Goal: Complete application form

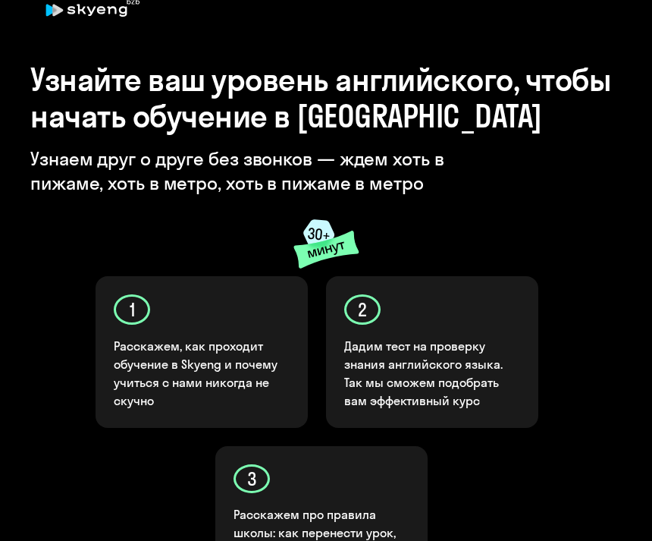
scroll to position [9, 0]
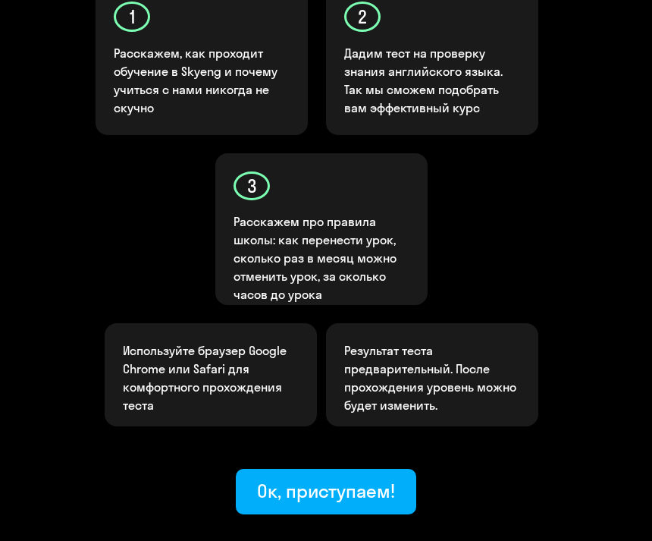
scroll to position [341, 0]
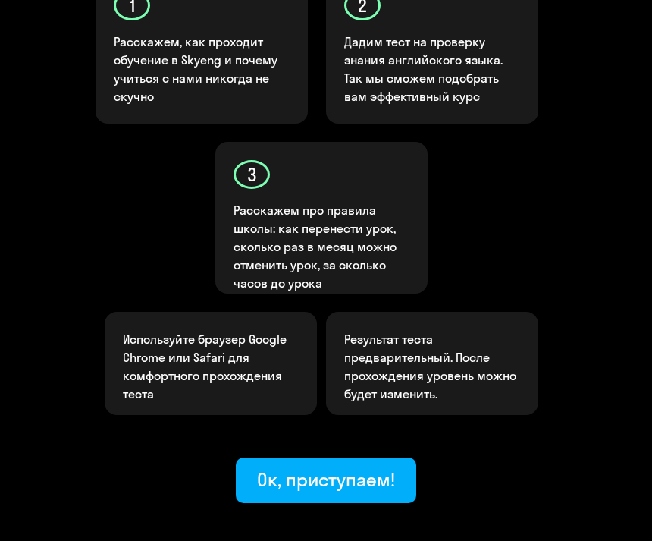
click at [360, 481] on div "Ок, приступаем!" at bounding box center [326, 480] width 138 height 24
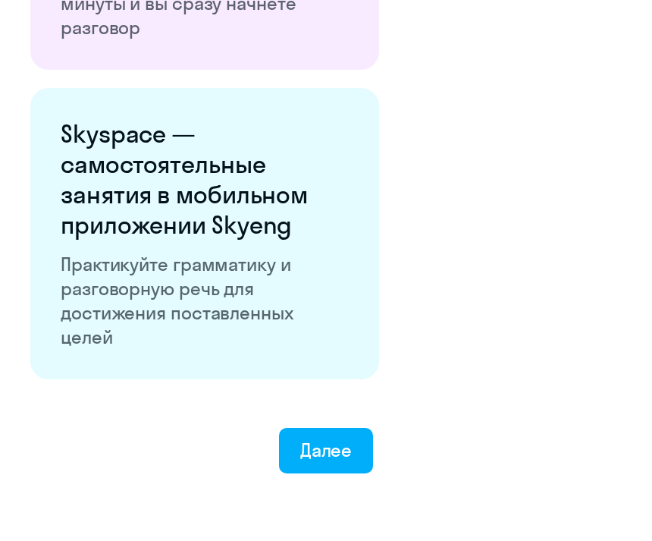
scroll to position [2753, 0]
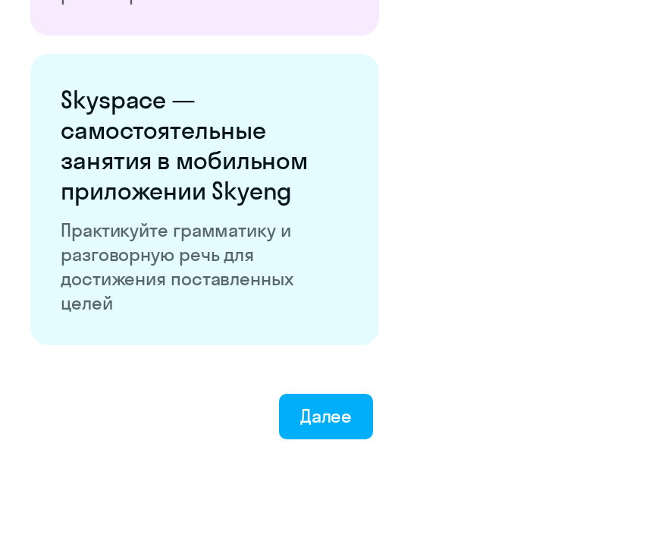
click at [346, 419] on div "Далее" at bounding box center [326, 416] width 52 height 24
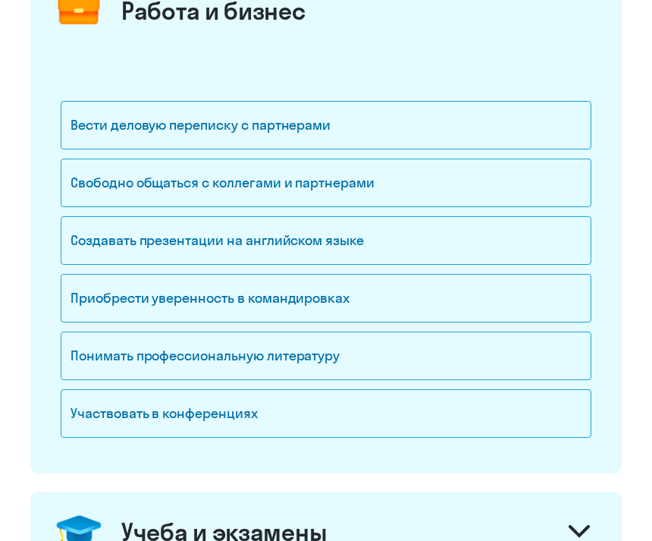
scroll to position [231, 0]
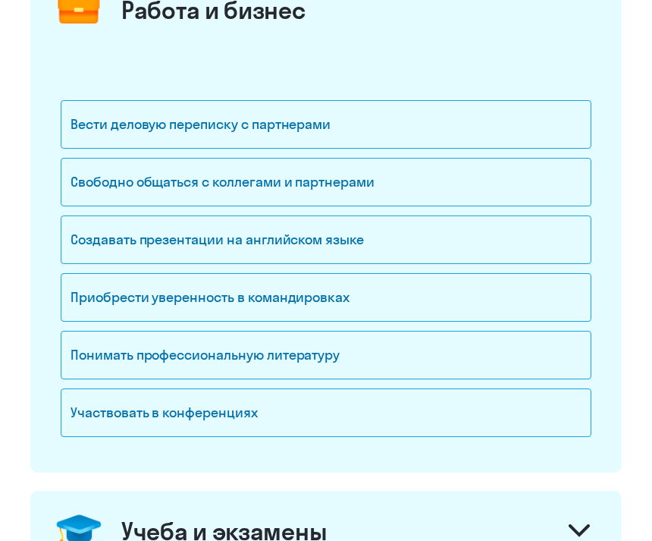
click at [470, 167] on div "Свободно общаться с коллегами и партнерами" at bounding box center [326, 182] width 531 height 49
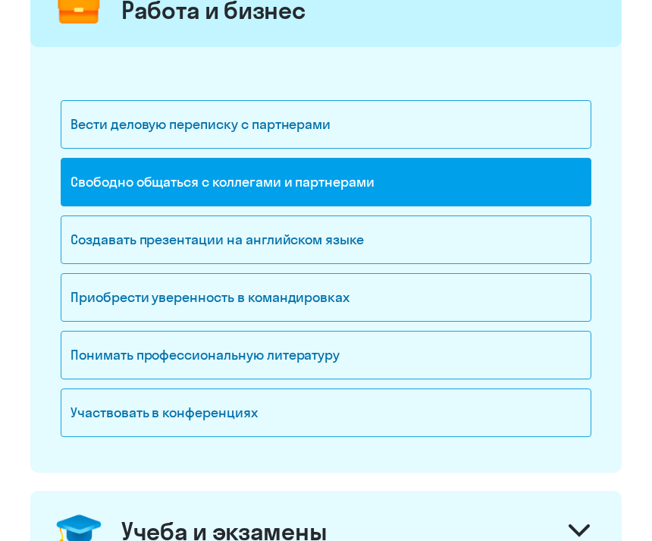
click at [488, 107] on div "Вести деловую переписку с партнерами" at bounding box center [326, 124] width 531 height 49
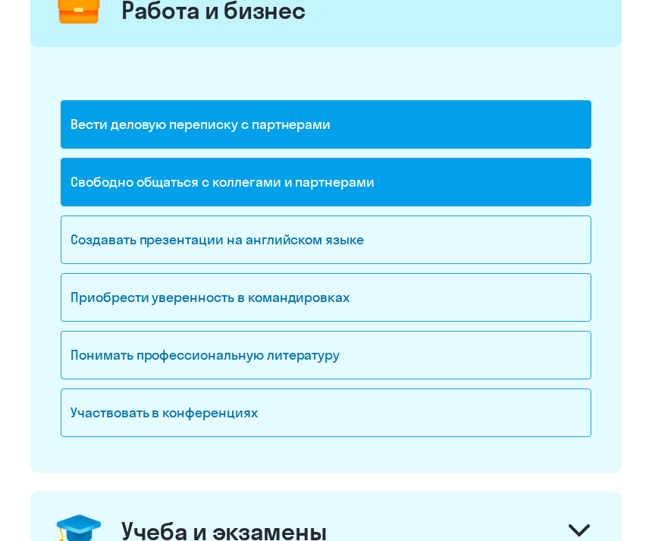
click at [419, 415] on div "Участвовать в конференциях" at bounding box center [326, 412] width 531 height 49
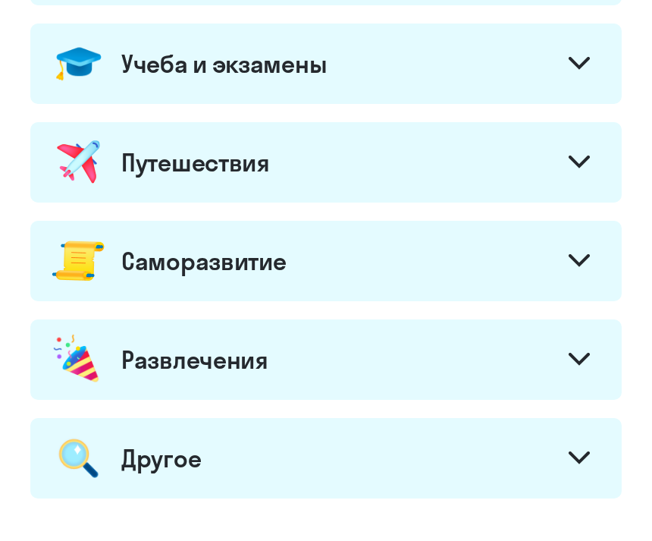
scroll to position [698, 0]
click at [548, 64] on div "Учеба и экзамены" at bounding box center [326, 64] width 592 height 80
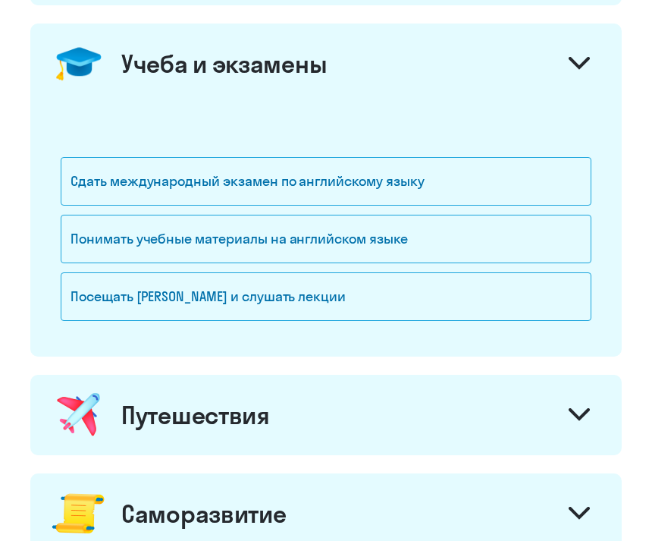
click at [575, 71] on svg-icon at bounding box center [579, 65] width 21 height 17
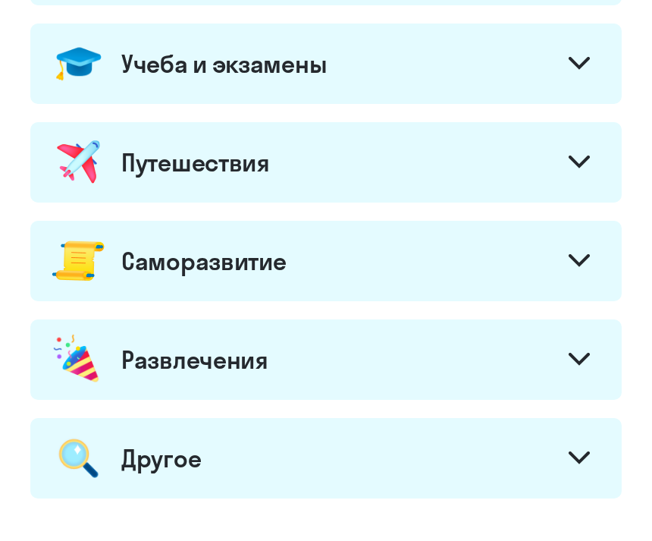
click at [555, 153] on div "Путешествия" at bounding box center [326, 162] width 592 height 80
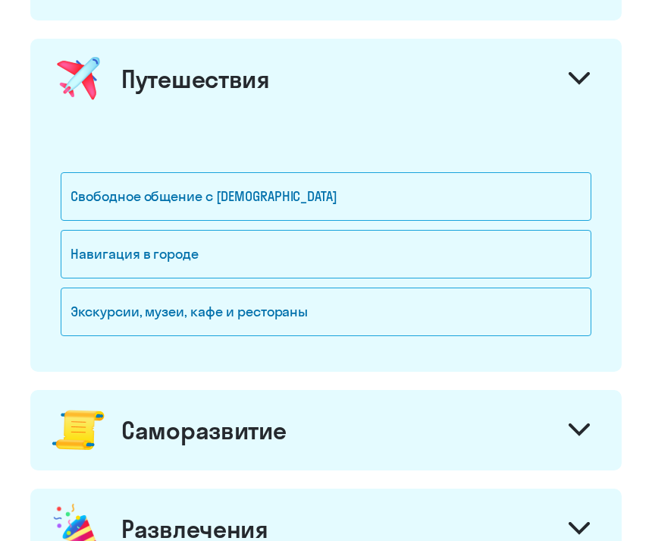
scroll to position [781, 0]
click at [455, 200] on div "Свободное общение с иностранцами" at bounding box center [326, 196] width 531 height 49
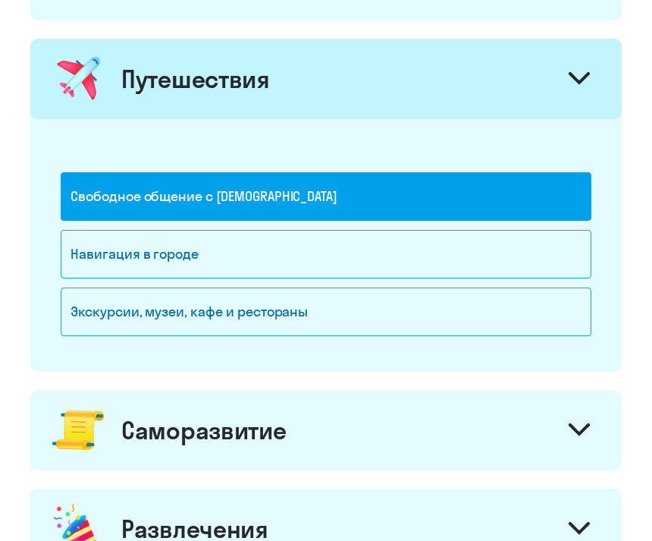
click at [433, 243] on div "Навигация в городе" at bounding box center [326, 254] width 531 height 49
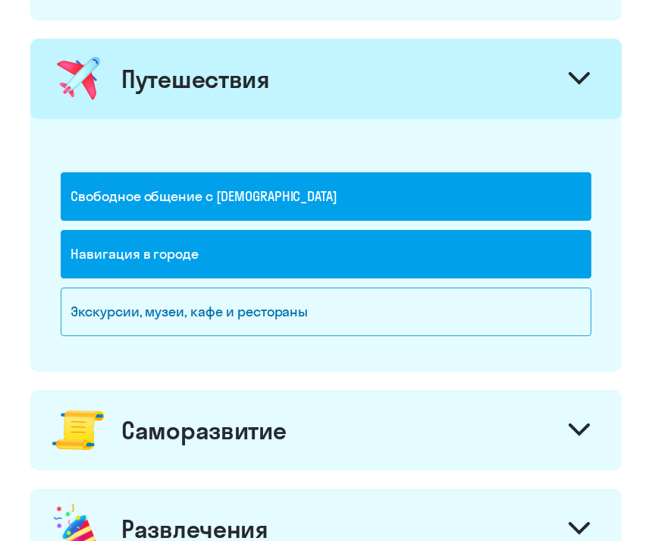
click at [426, 307] on div "Экскурсии, музеи, кафе и рестораны" at bounding box center [326, 311] width 531 height 49
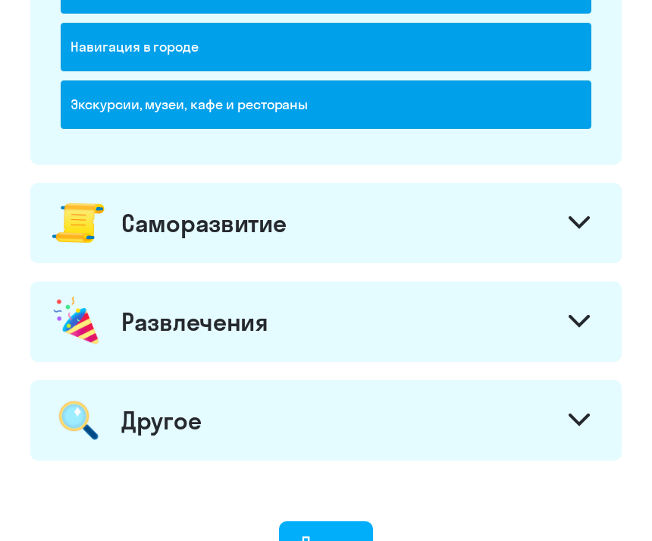
scroll to position [989, 0]
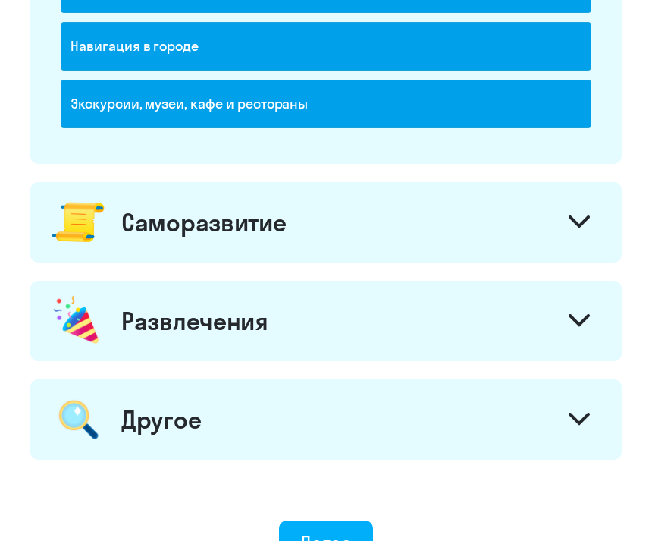
click at [558, 220] on div "Саморазвитие" at bounding box center [326, 222] width 592 height 80
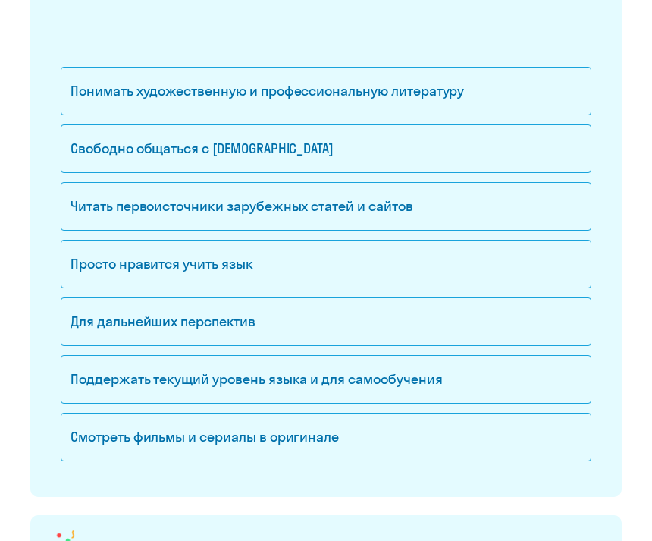
scroll to position [1238, 0]
click at [489, 163] on div "Свободно общаться с иностранцами" at bounding box center [326, 148] width 531 height 49
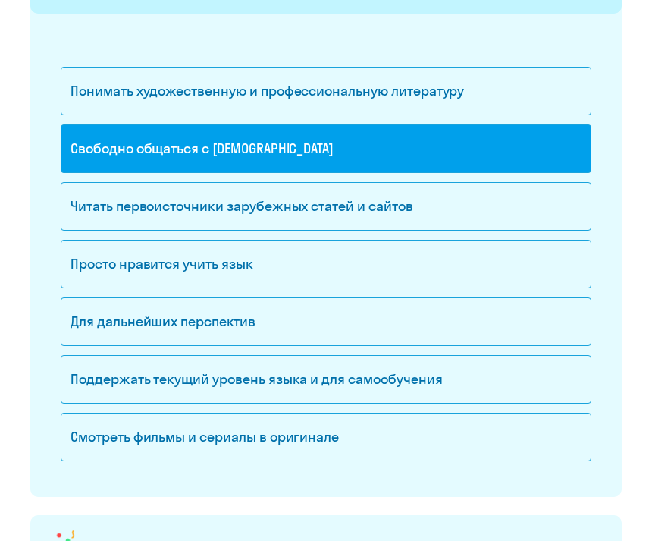
click at [492, 203] on div "Читать первоисточники зарубежных статей и сайтов" at bounding box center [326, 206] width 531 height 49
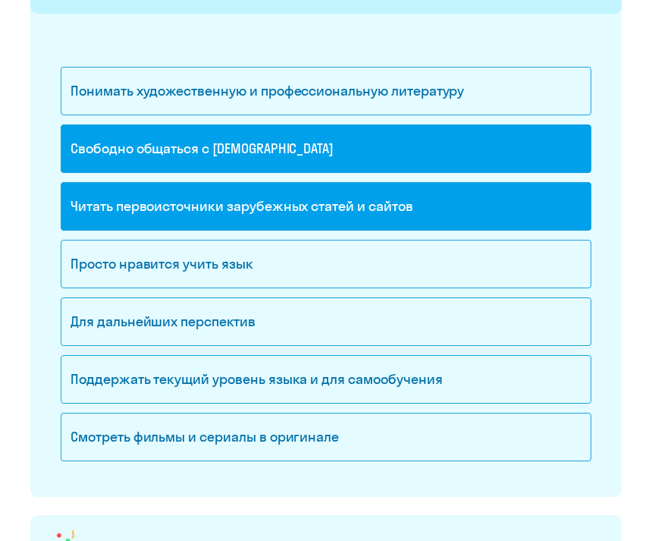
click at [451, 269] on div "Просто нравится учить язык" at bounding box center [326, 264] width 531 height 49
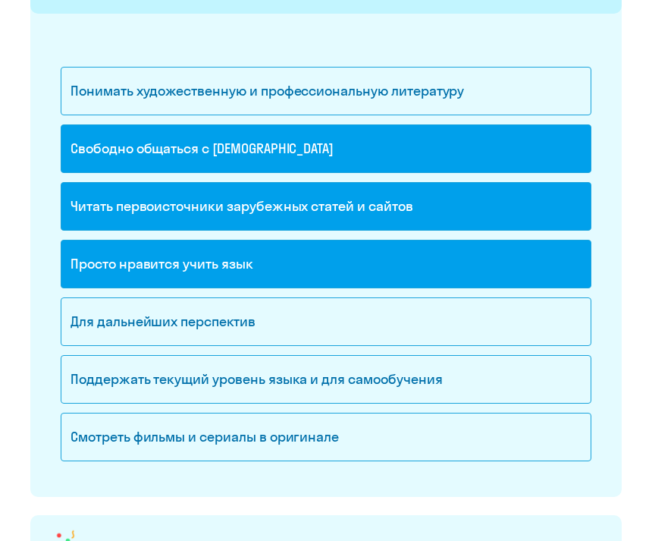
click at [445, 306] on div "Для дальнейших перспектив" at bounding box center [326, 321] width 531 height 49
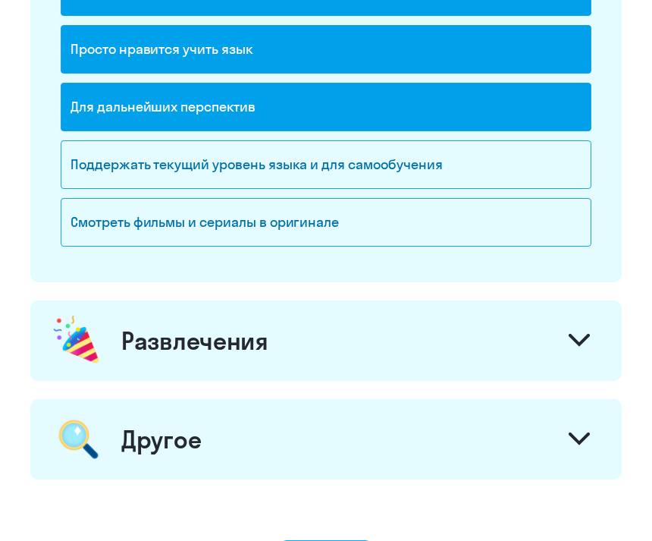
click at [508, 339] on div "Развлечения" at bounding box center [326, 341] width 592 height 80
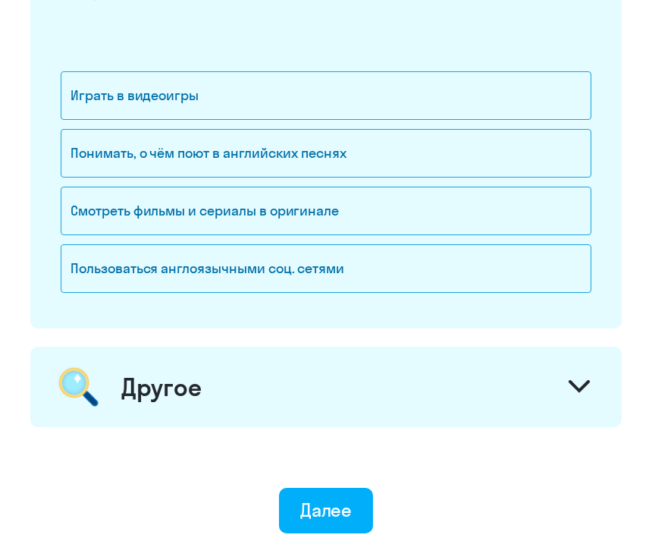
scroll to position [1816, 0]
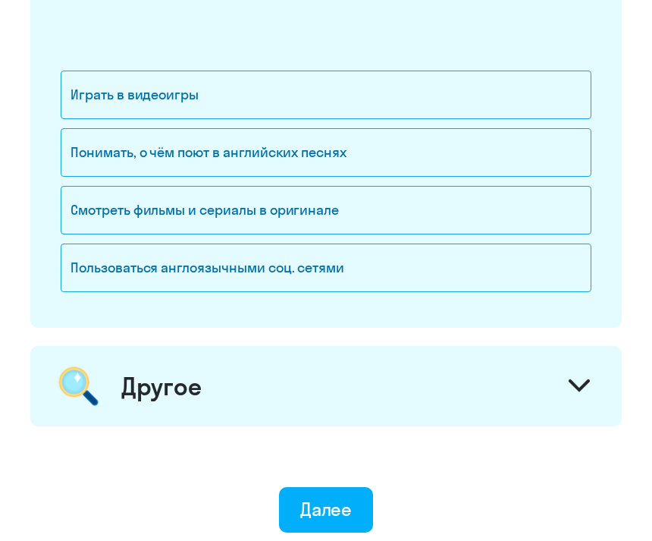
click at [476, 152] on div "Понимать, о чём поют в английских песнях" at bounding box center [326, 152] width 531 height 49
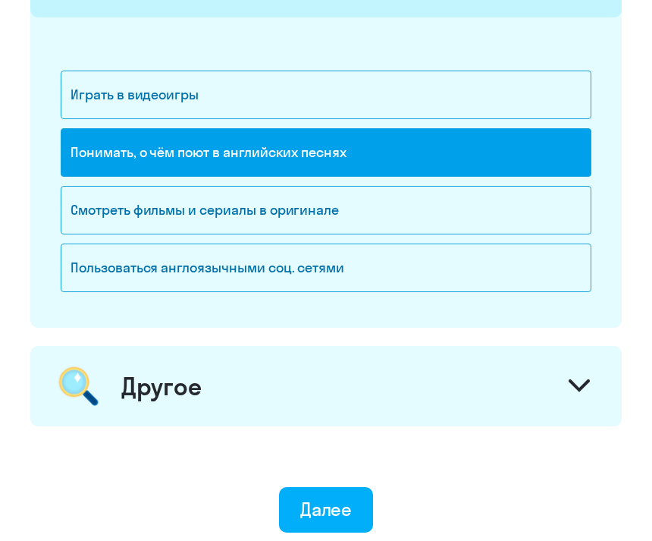
click at [476, 205] on div "Смотреть фильмы и сериалы в оригинале" at bounding box center [326, 210] width 531 height 49
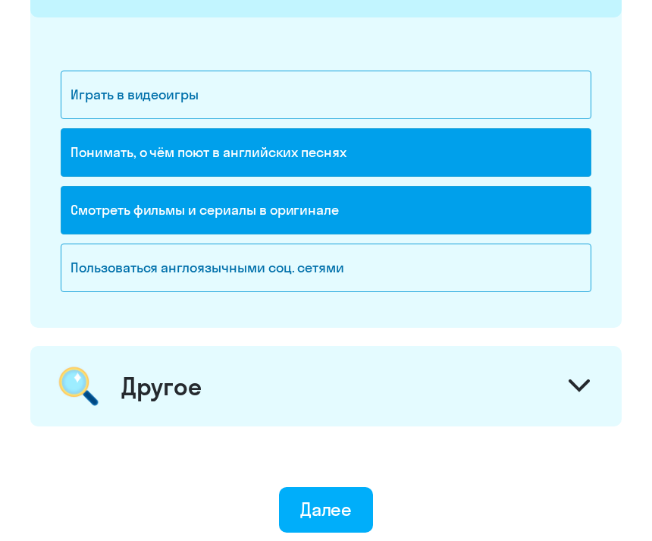
click at [502, 397] on div "Другое" at bounding box center [326, 386] width 592 height 80
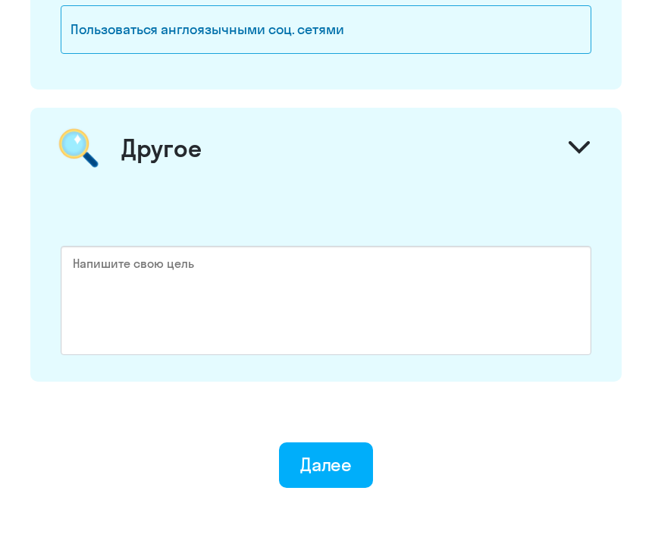
scroll to position [2097, 0]
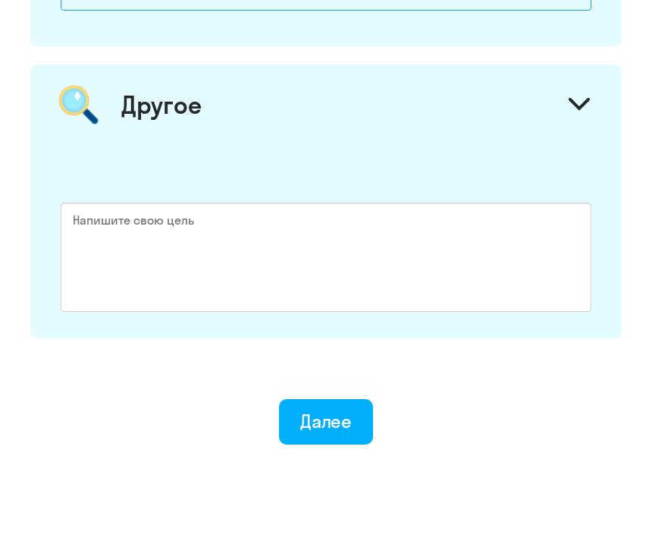
click at [333, 442] on button "Далее" at bounding box center [326, 422] width 95 height 46
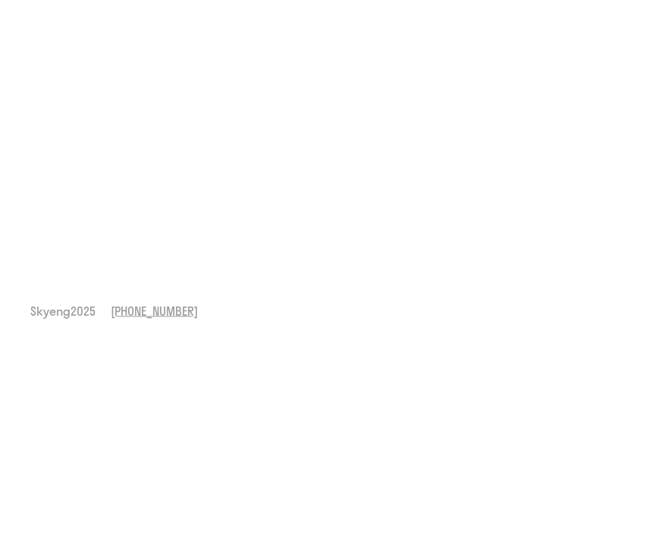
scroll to position [49, 0]
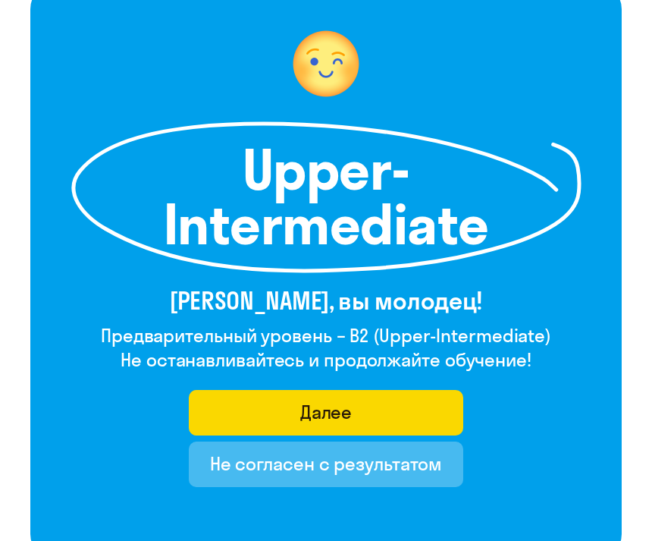
scroll to position [118, 0]
click at [371, 416] on button "Далее" at bounding box center [326, 413] width 275 height 46
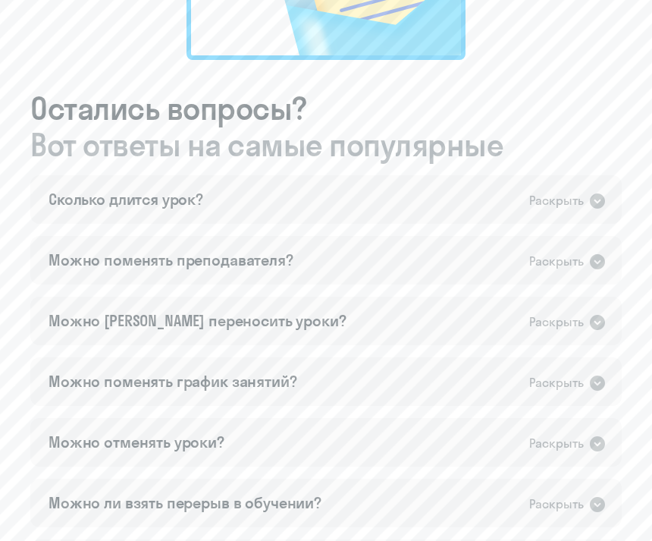
scroll to position [1090, 0]
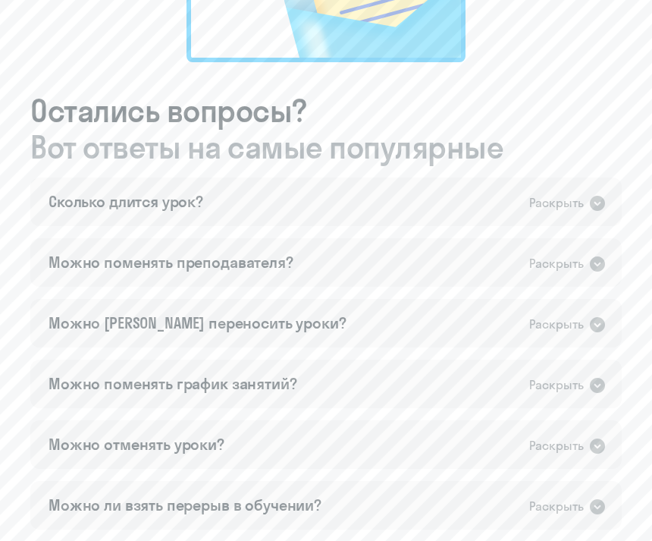
click at [600, 209] on icon at bounding box center [597, 203] width 15 height 15
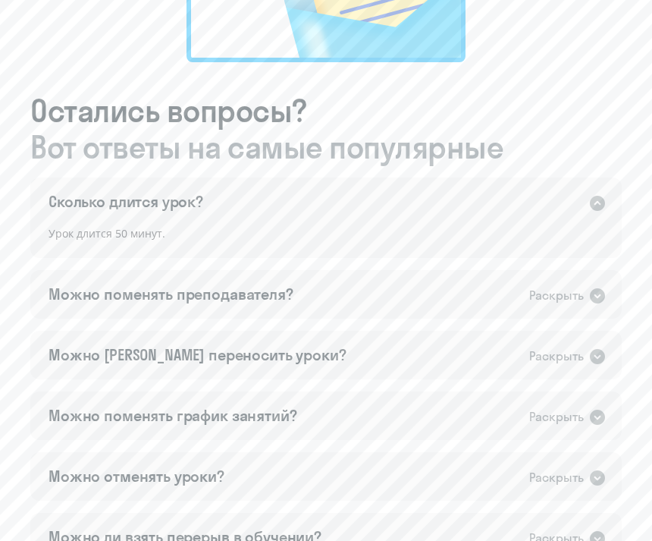
click at [590, 293] on icon at bounding box center [598, 296] width 18 height 18
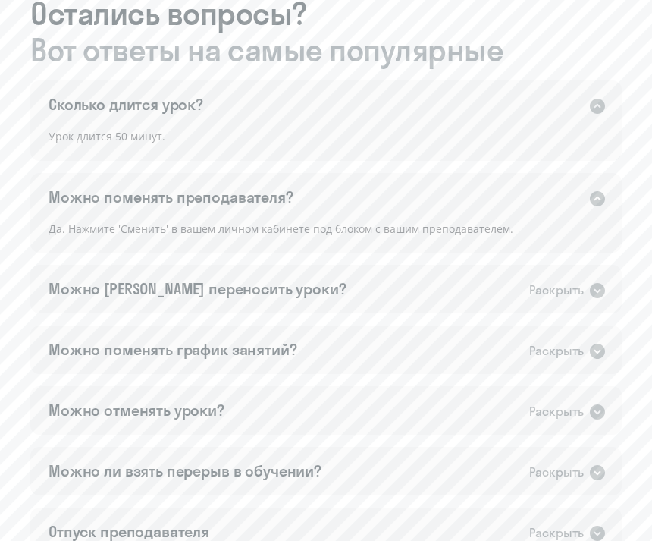
scroll to position [1190, 0]
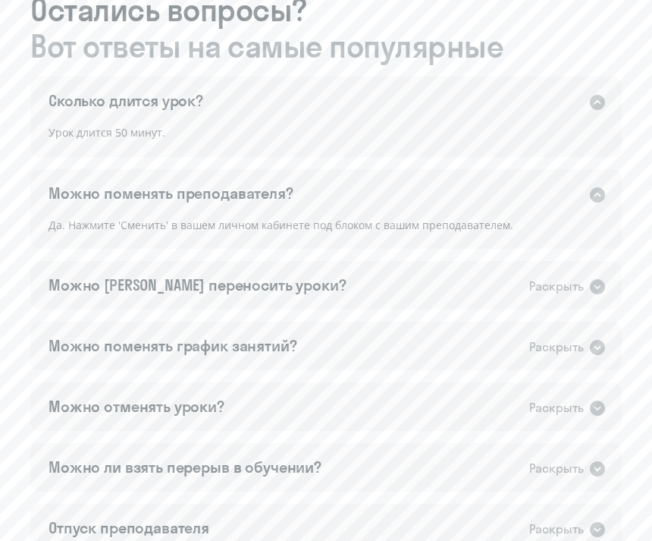
click at [598, 287] on icon at bounding box center [598, 287] width 18 height 18
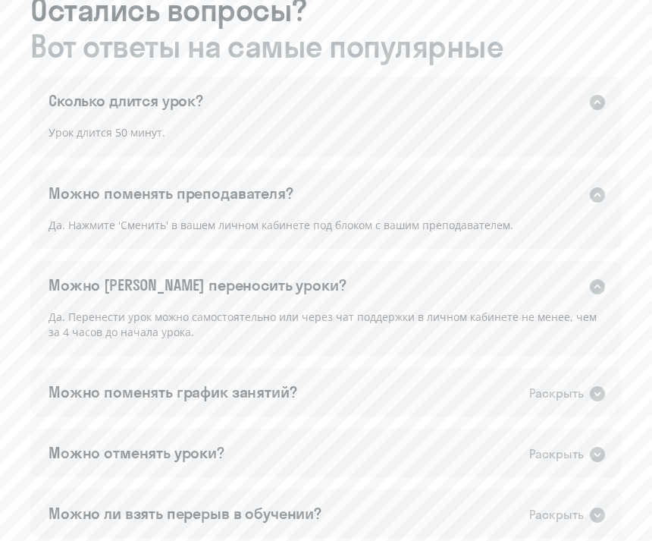
click at [600, 394] on icon at bounding box center [597, 393] width 15 height 15
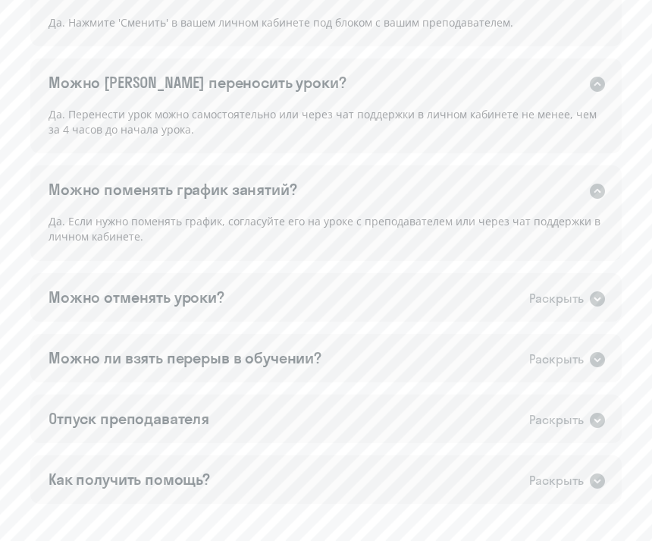
scroll to position [1394, 0]
click at [604, 297] on icon at bounding box center [597, 298] width 15 height 15
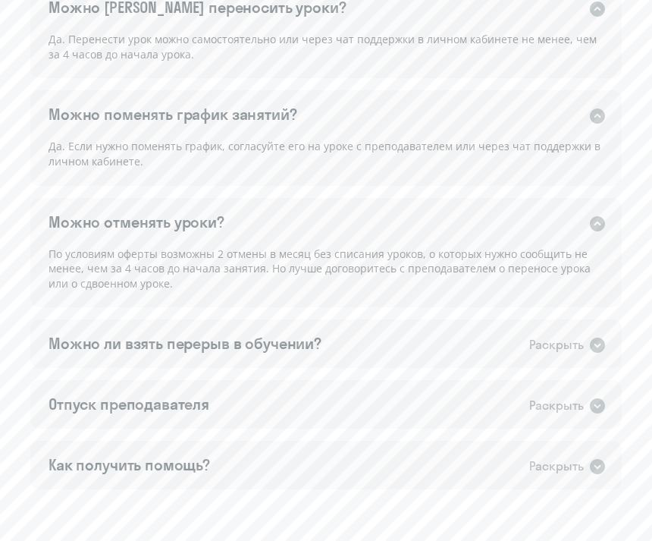
scroll to position [1471, 0]
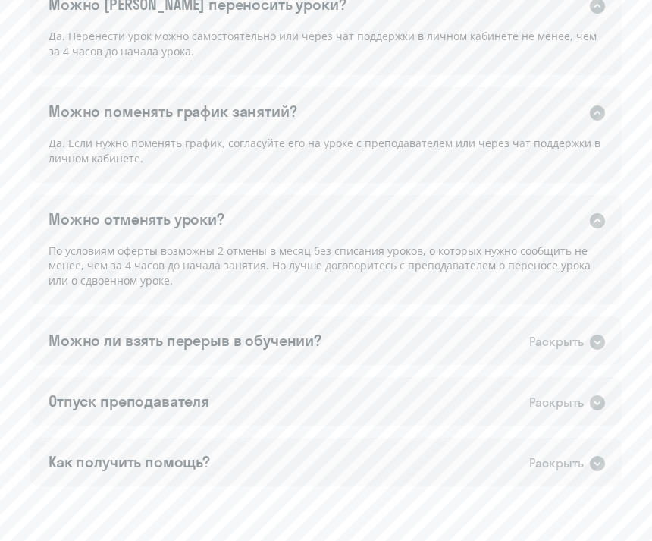
click at [595, 335] on icon at bounding box center [597, 341] width 15 height 15
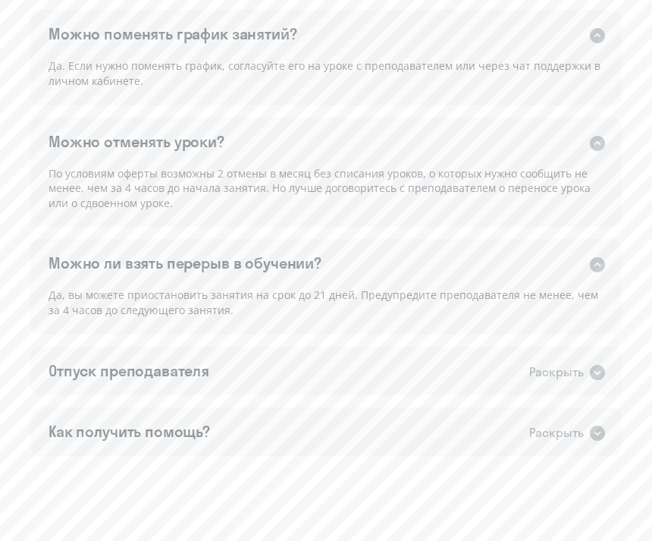
scroll to position [1552, 0]
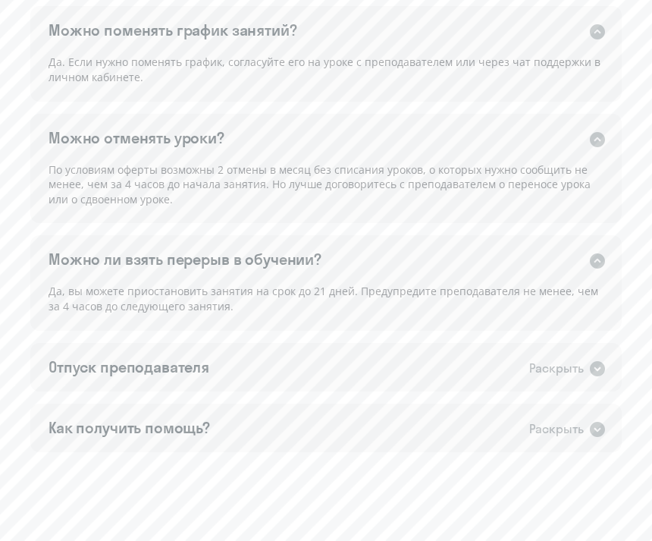
click at [595, 362] on icon at bounding box center [597, 369] width 15 height 15
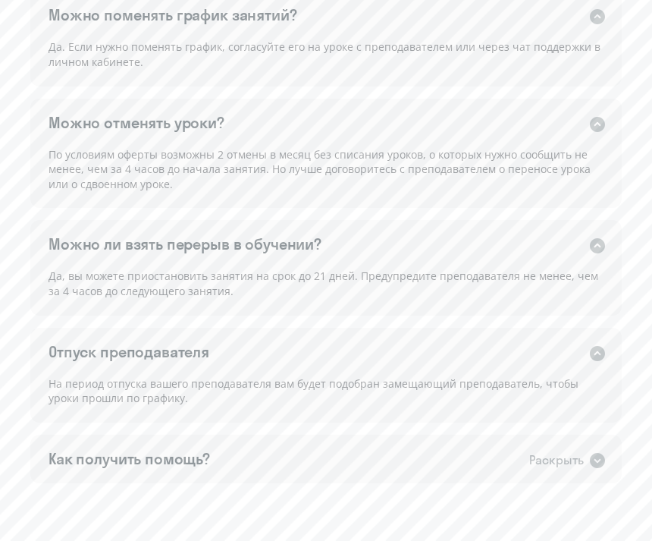
scroll to position [1606, 0]
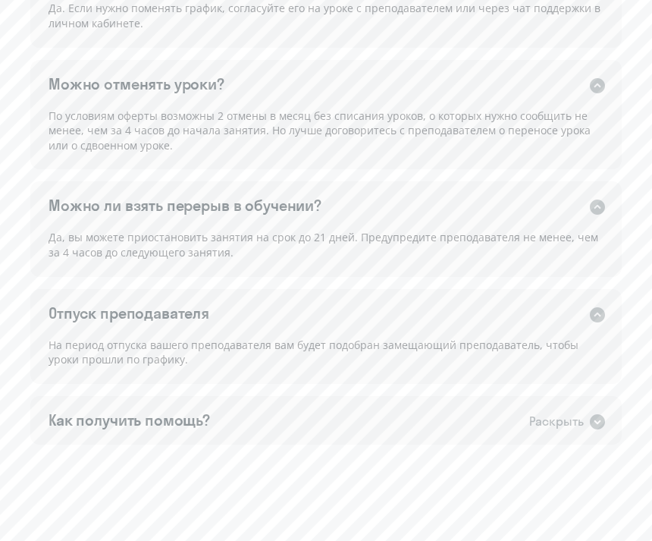
click at [594, 416] on icon at bounding box center [597, 421] width 15 height 15
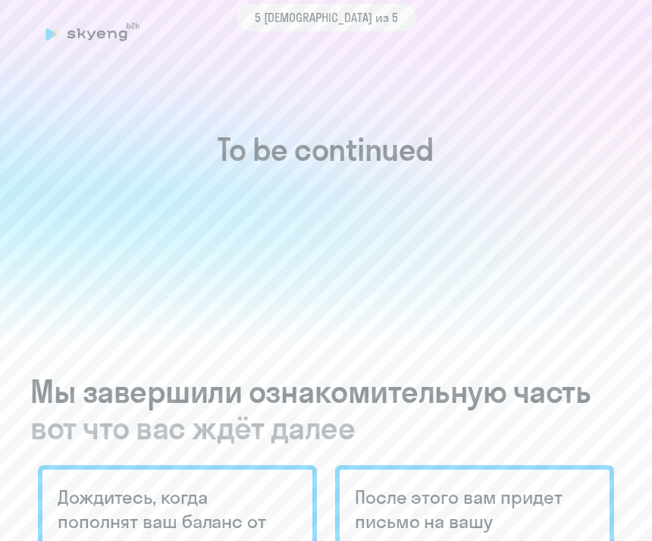
scroll to position [0, 0]
